Goal: Transaction & Acquisition: Purchase product/service

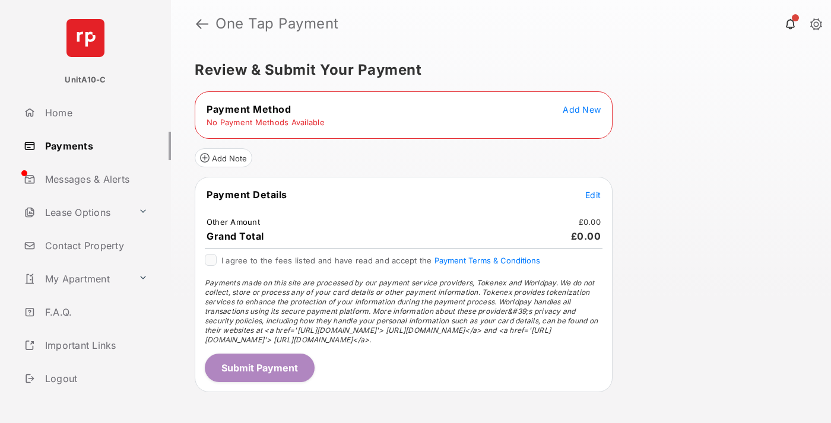
click at [582, 109] on span "Add New" at bounding box center [582, 109] width 38 height 10
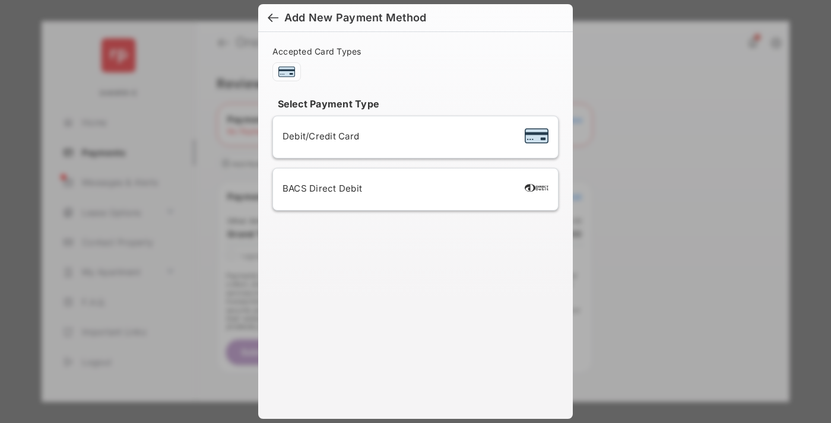
click at [318, 136] on span "Debit/Credit Card" at bounding box center [321, 136] width 77 height 11
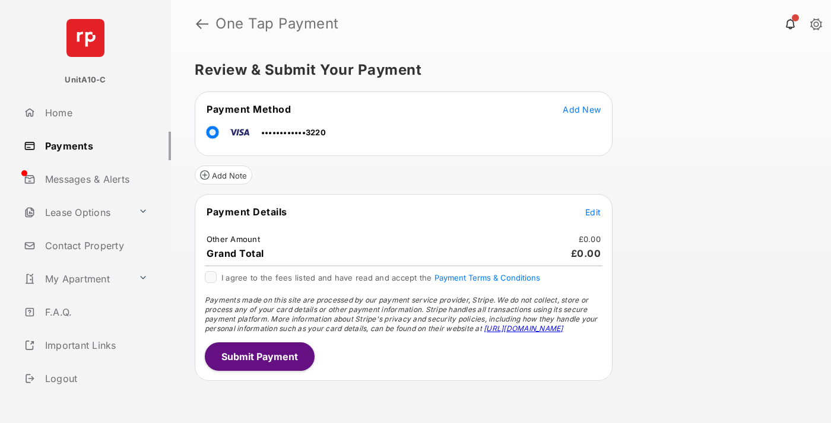
click at [593, 212] on span "Edit" at bounding box center [592, 212] width 15 height 10
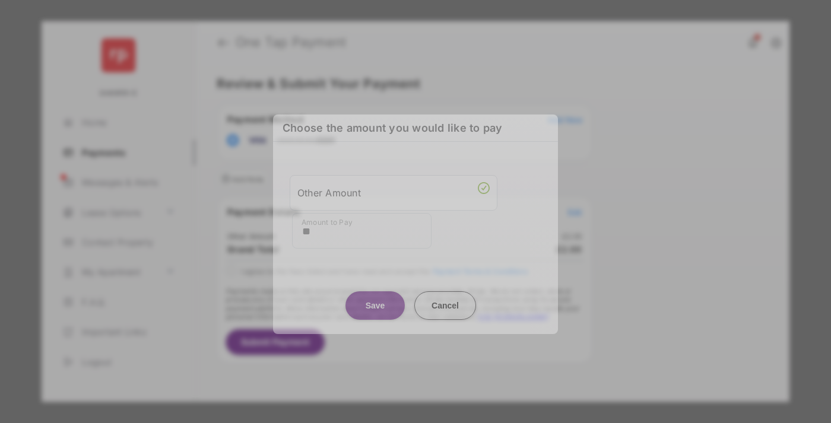
type input "**"
click at [375, 301] on button "Save" at bounding box center [375, 305] width 59 height 28
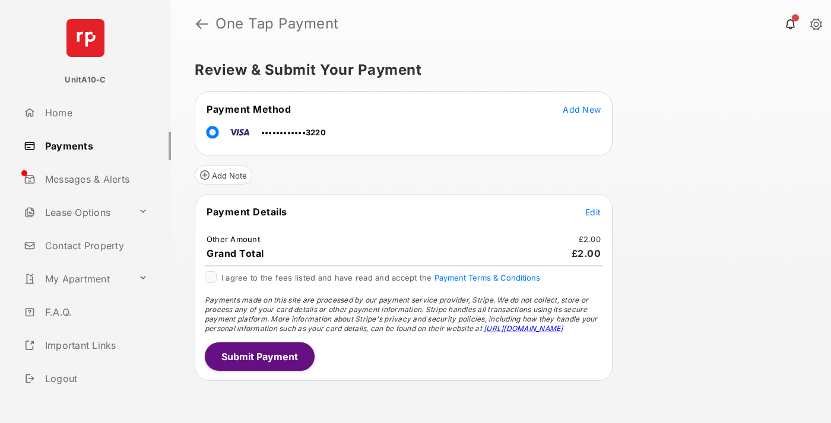
click at [259, 356] on button "Submit Payment" at bounding box center [260, 357] width 110 height 28
